Goal: Information Seeking & Learning: Learn about a topic

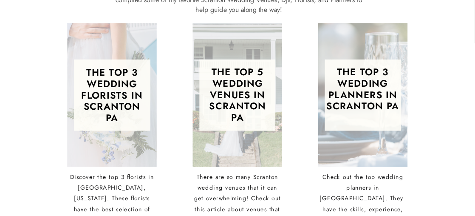
scroll to position [1161, 0]
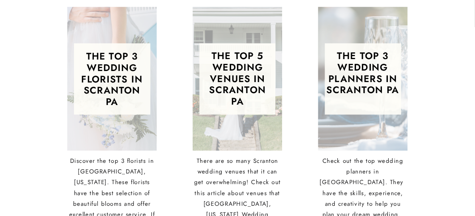
click at [238, 72] on h3 "The top 5 wedding Venues in [GEOGRAPHIC_DATA] [GEOGRAPHIC_DATA]" at bounding box center [237, 75] width 71 height 49
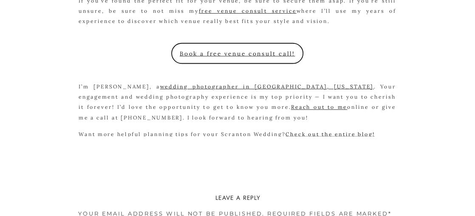
scroll to position [1602, 0]
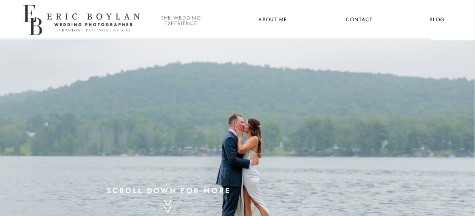
click at [184, 25] on nav "the wedding experience" at bounding box center [180, 20] width 43 height 10
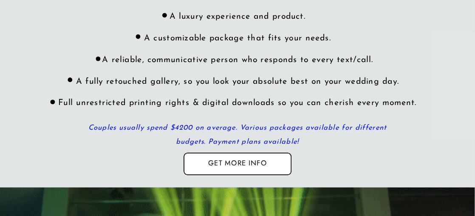
scroll to position [2350, 0]
